Goal: Navigation & Orientation: Find specific page/section

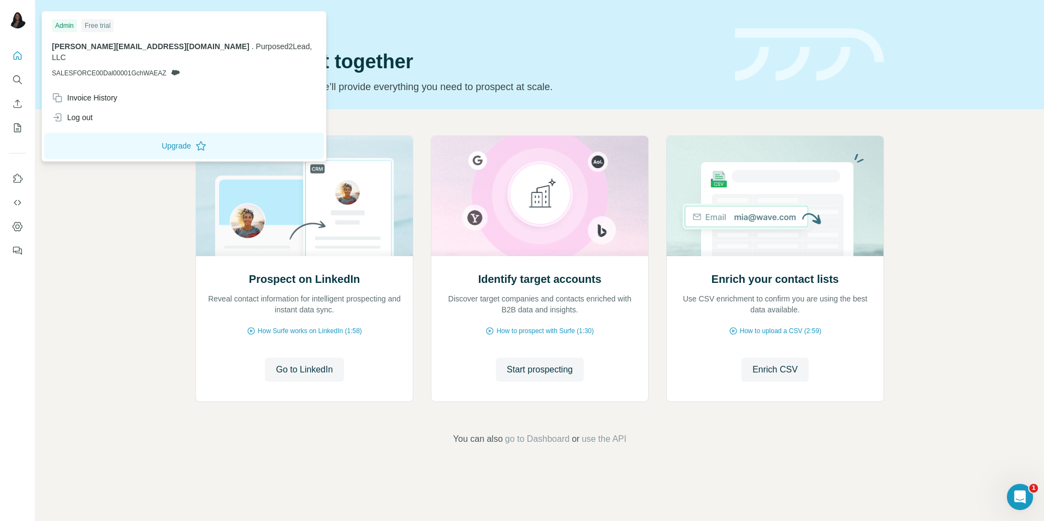
click at [92, 92] on div "Invoice History" at bounding box center [85, 97] width 66 height 11
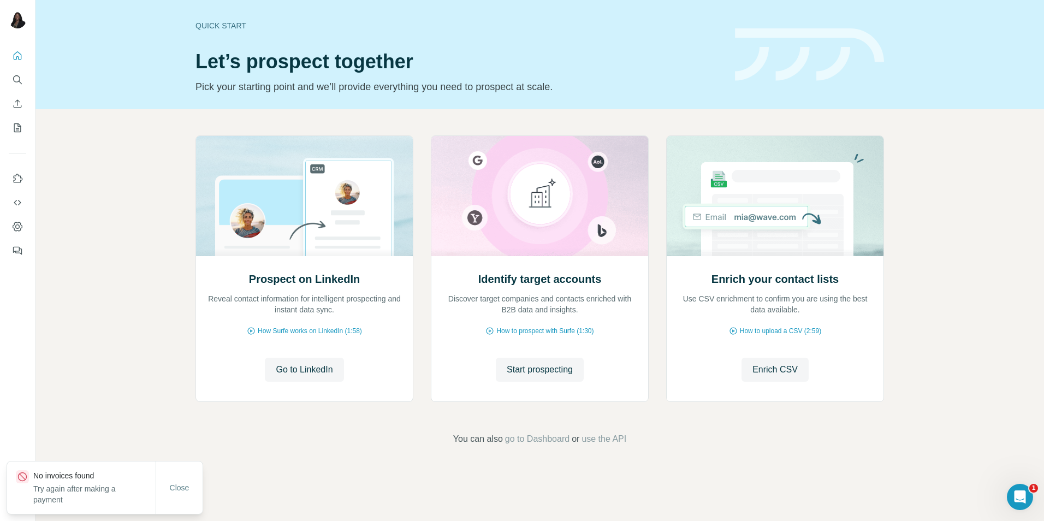
click at [181, 487] on span "Close" at bounding box center [180, 487] width 20 height 11
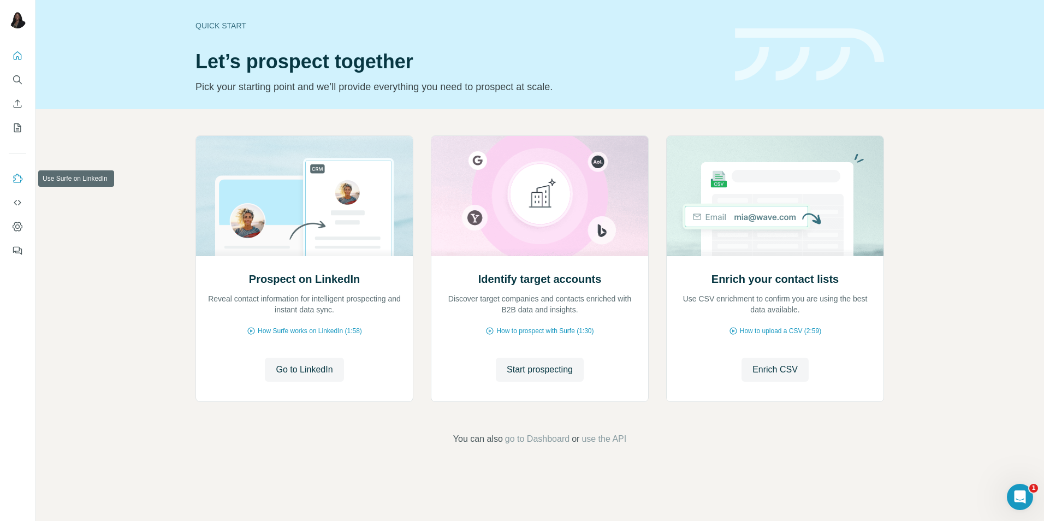
click at [13, 179] on icon "Use Surfe on LinkedIn" at bounding box center [17, 178] width 11 height 11
